Goal: Task Accomplishment & Management: Use online tool/utility

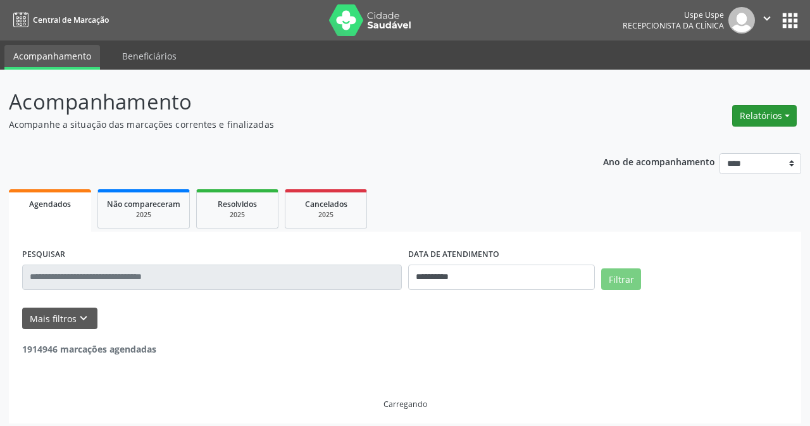
click at [781, 117] on div "Relatórios Agendamentos Procedimentos realizados" at bounding box center [764, 116] width 73 height 30
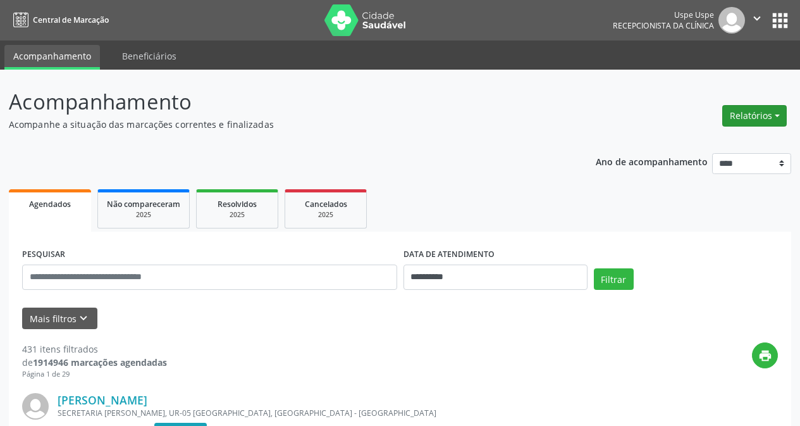
click at [757, 118] on button "Relatórios" at bounding box center [755, 116] width 65 height 22
click at [726, 147] on link "Agendamentos" at bounding box center [718, 143] width 136 height 18
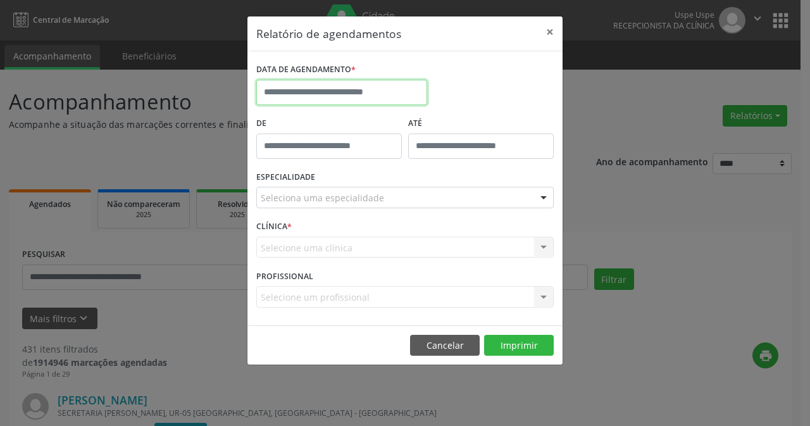
click at [342, 98] on input "text" at bounding box center [341, 92] width 171 height 25
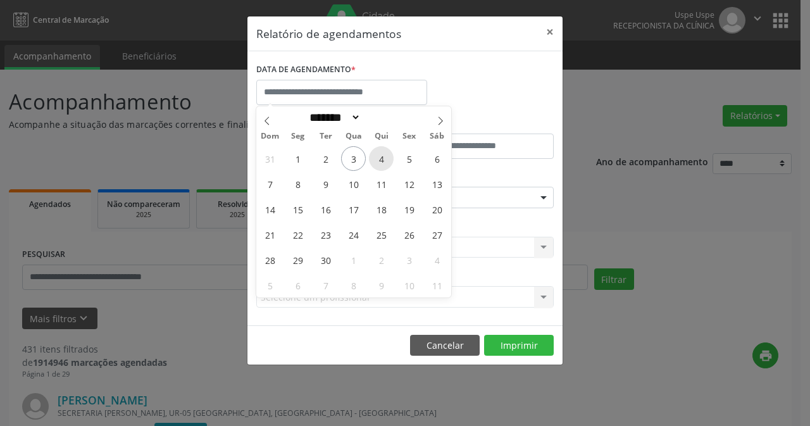
click at [380, 156] on span "4" at bounding box center [381, 158] width 25 height 25
type input "**********"
click at [380, 156] on span "4" at bounding box center [381, 158] width 25 height 25
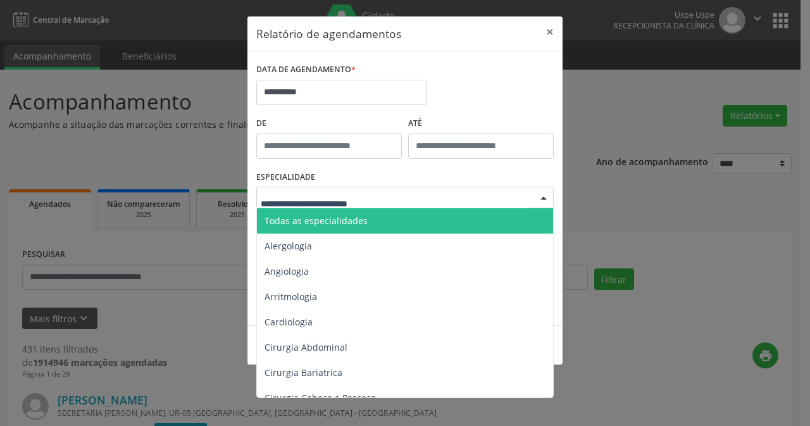
click at [371, 219] on span "Todas as especialidades" at bounding box center [406, 220] width 298 height 25
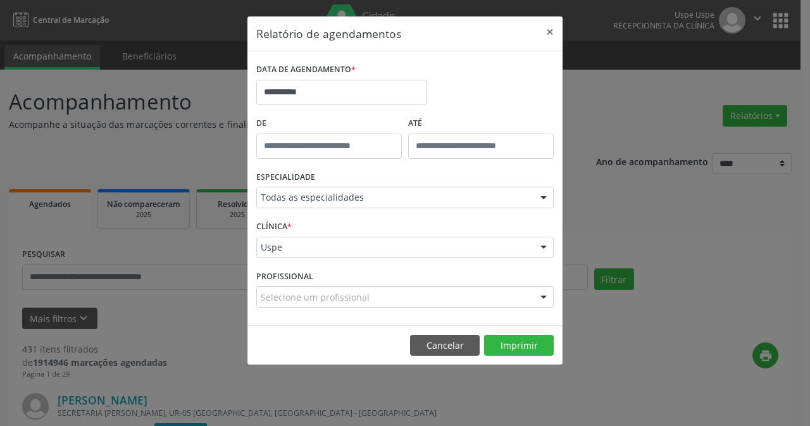
click at [324, 262] on div "CLÍNICA * Uspe Uspe Nenhum resultado encontrado para: " " Não há nenhuma opção …" at bounding box center [405, 241] width 304 height 49
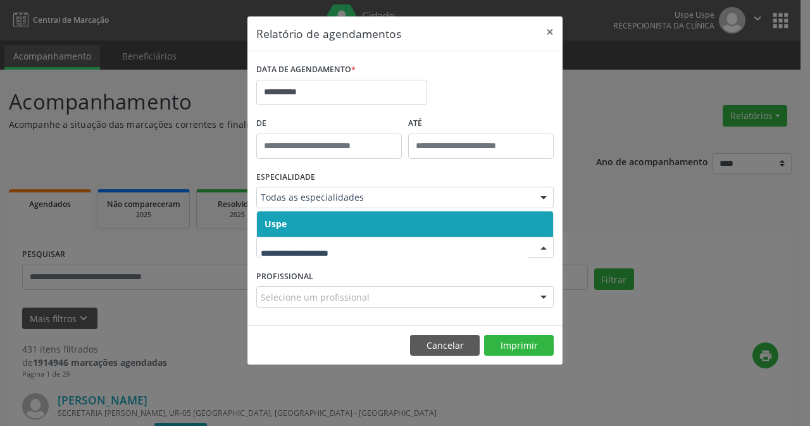
click at [326, 215] on span "Uspe" at bounding box center [405, 223] width 296 height 25
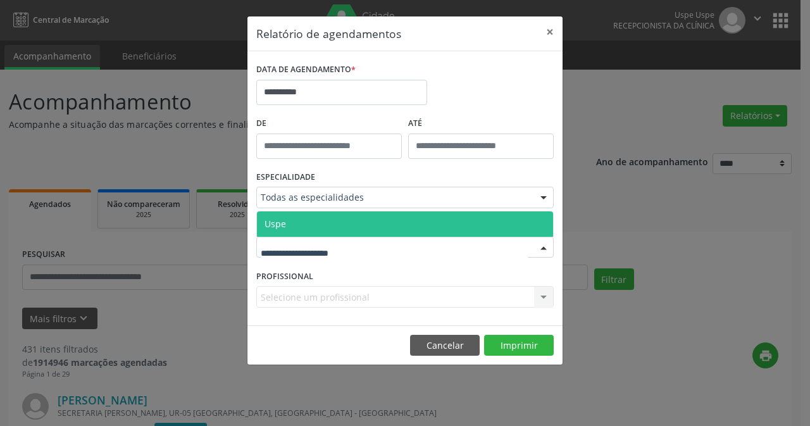
click at [320, 230] on span "Uspe" at bounding box center [405, 223] width 296 height 25
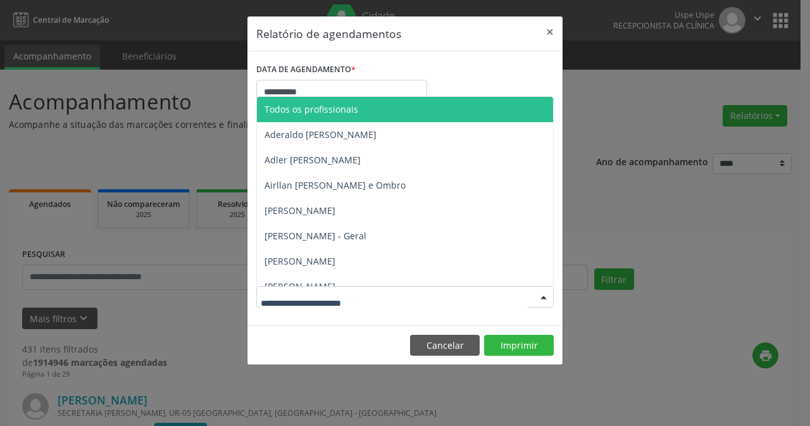
click at [302, 111] on span "Todos os profissionais" at bounding box center [311, 109] width 94 height 12
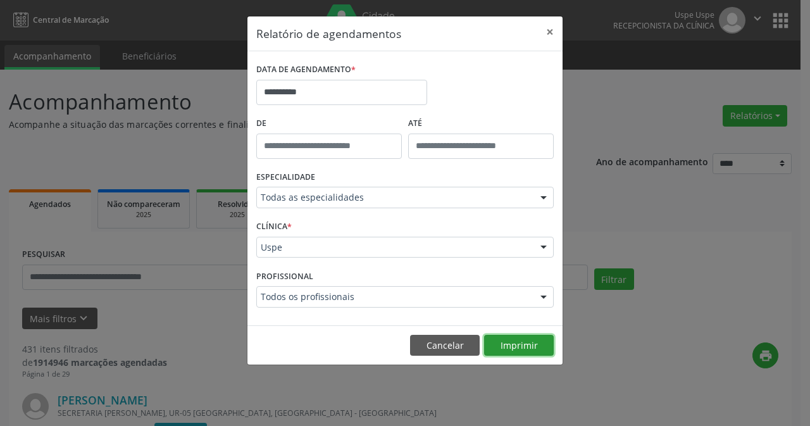
click at [541, 350] on button "Imprimir" at bounding box center [519, 346] width 70 height 22
